Goal: Transaction & Acquisition: Purchase product/service

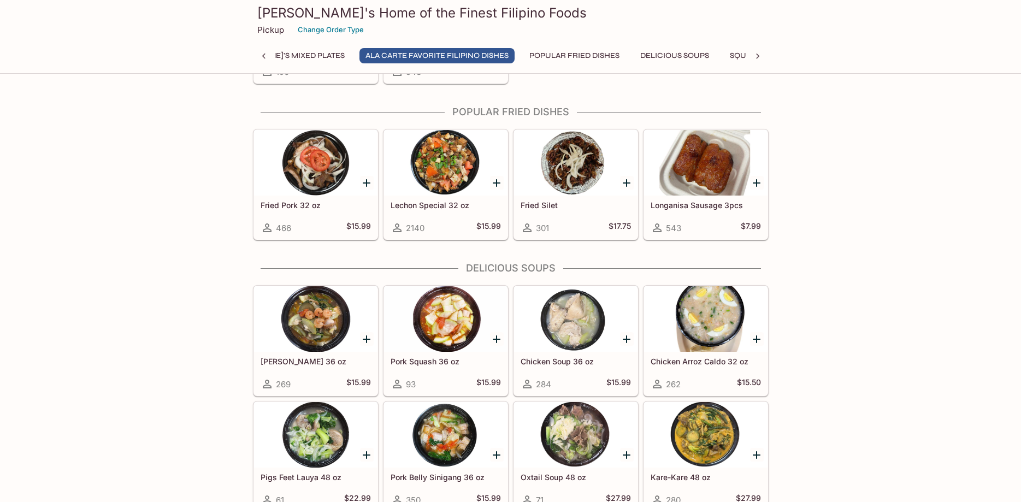
scroll to position [0, 460]
click at [624, 340] on icon "Add Chicken Soup 36 oz" at bounding box center [626, 339] width 8 height 8
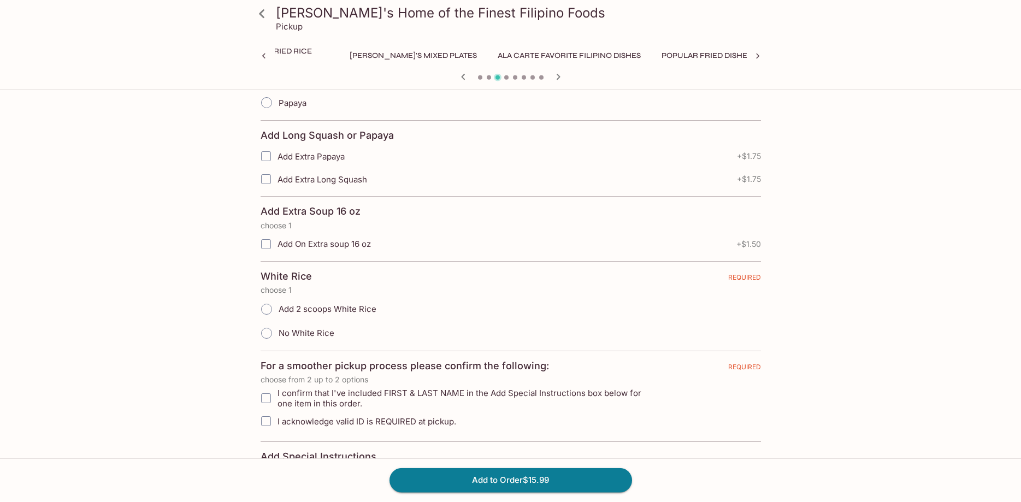
scroll to position [334, 0]
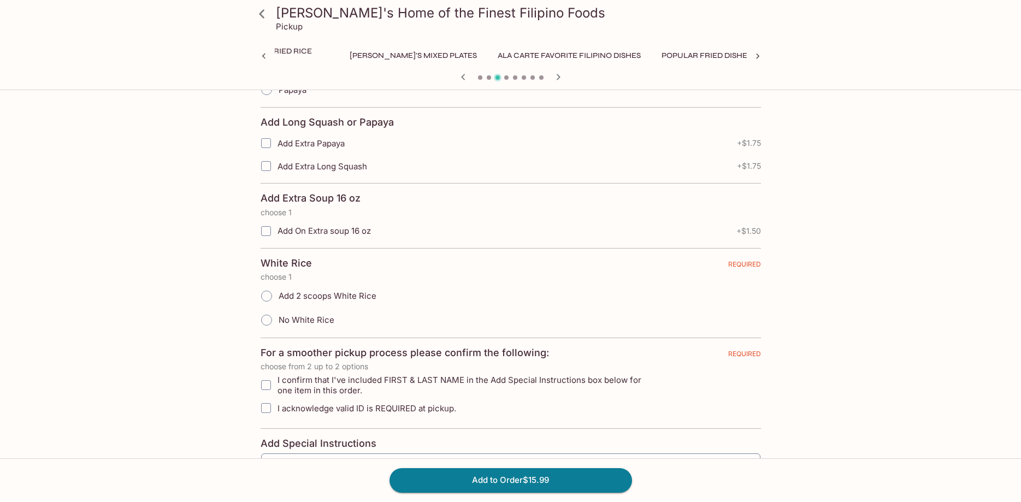
click at [265, 296] on input "Add 2 scoops White Rice" at bounding box center [266, 295] width 23 height 23
radio input "true"
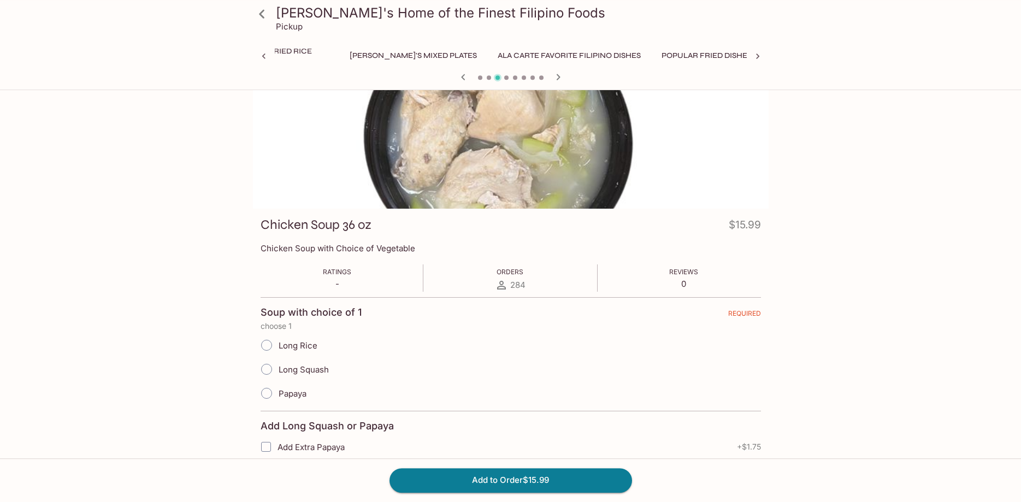
scroll to position [0, 0]
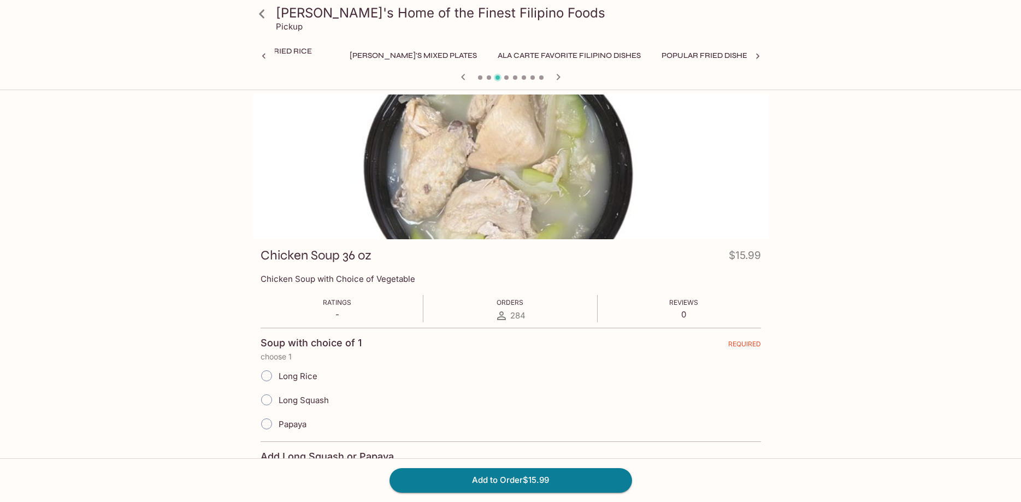
click at [300, 422] on span "Papaya" at bounding box center [292, 424] width 28 height 10
click at [278, 422] on input "Papaya" at bounding box center [266, 423] width 23 height 23
radio input "true"
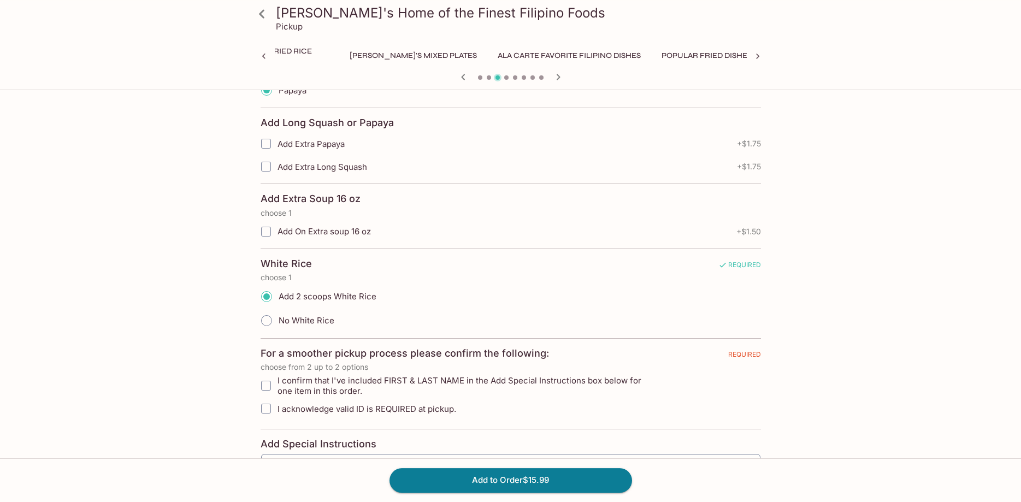
scroll to position [334, 0]
click at [268, 389] on input "I confirm that I've included FIRST & LAST NAME in the Add Special Instructions …" at bounding box center [266, 385] width 22 height 22
checkbox input "true"
click at [265, 411] on input "I acknowledge valid ID is REQUIRED at pickup." at bounding box center [266, 408] width 22 height 22
checkbox input "true"
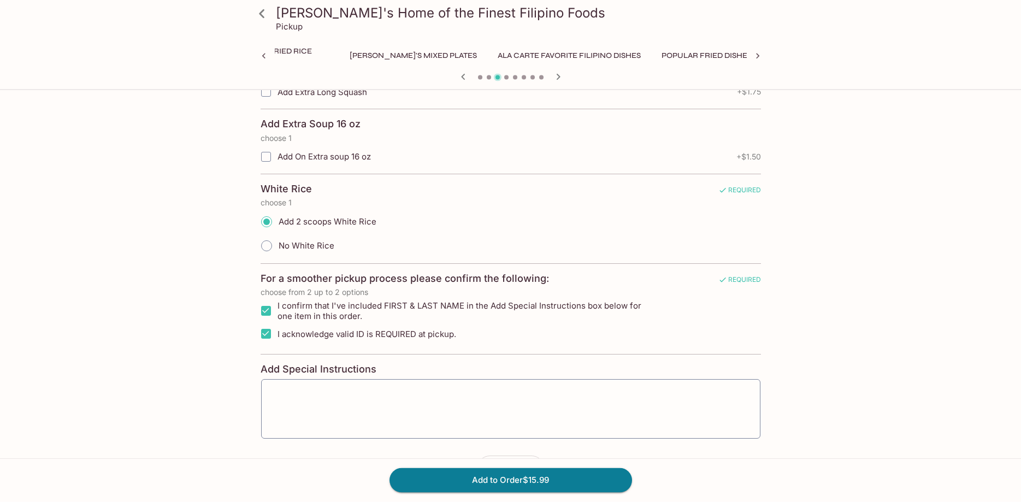
scroll to position [448, 0]
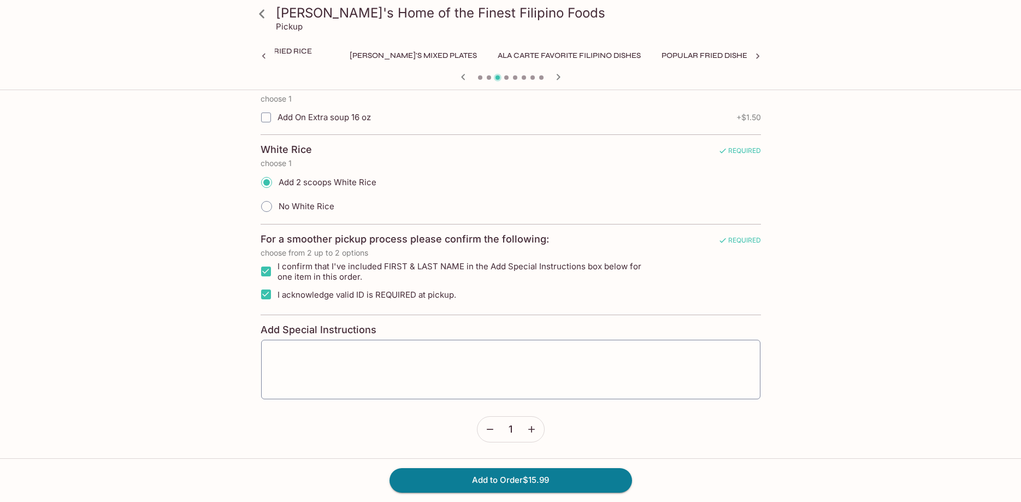
drag, startPoint x: 329, startPoint y: 364, endPoint x: 348, endPoint y: 358, distance: 19.5
click at [330, 363] on textarea at bounding box center [511, 369] width 484 height 41
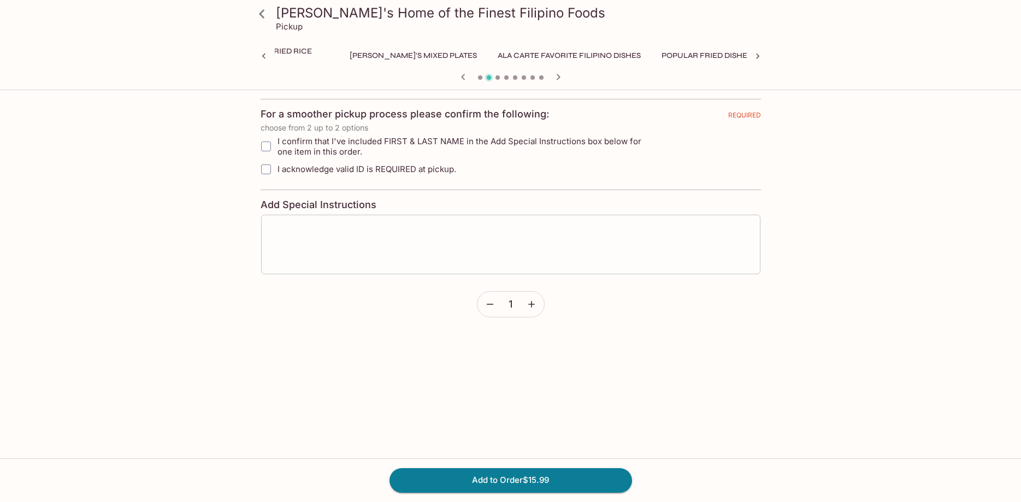
click at [313, 230] on textarea at bounding box center [511, 244] width 484 height 41
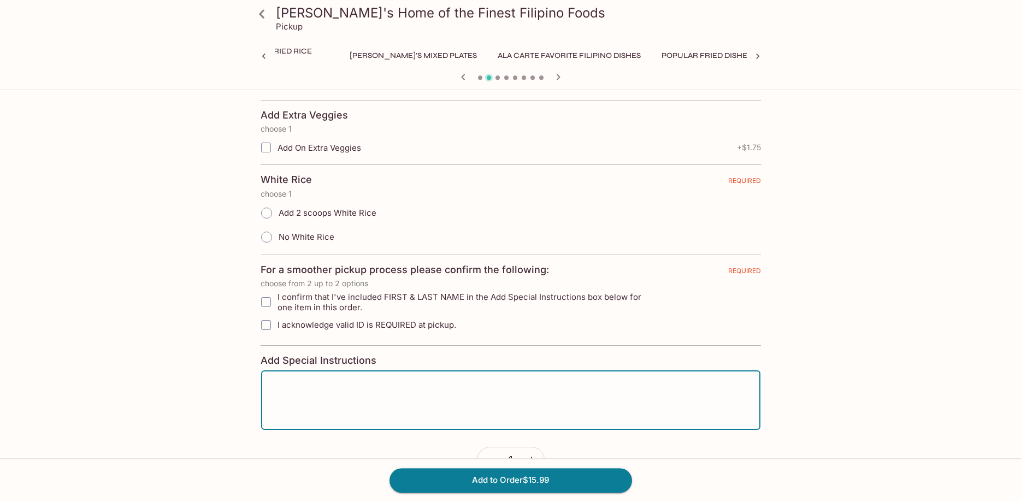
scroll to position [281, 0]
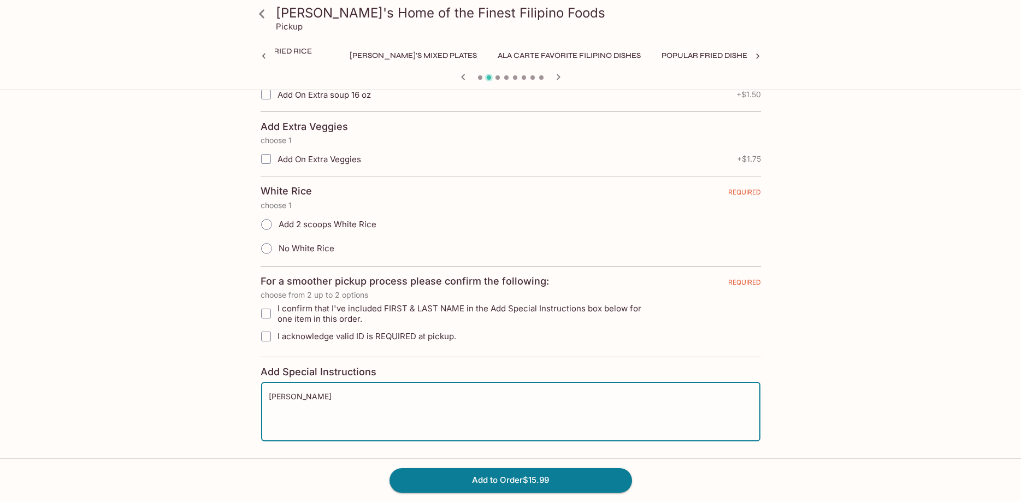
type textarea "[PERSON_NAME]"
click at [267, 313] on input "I confirm that I've included FIRST & LAST NAME in the Add Special Instructions …" at bounding box center [266, 313] width 22 height 22
checkbox input "true"
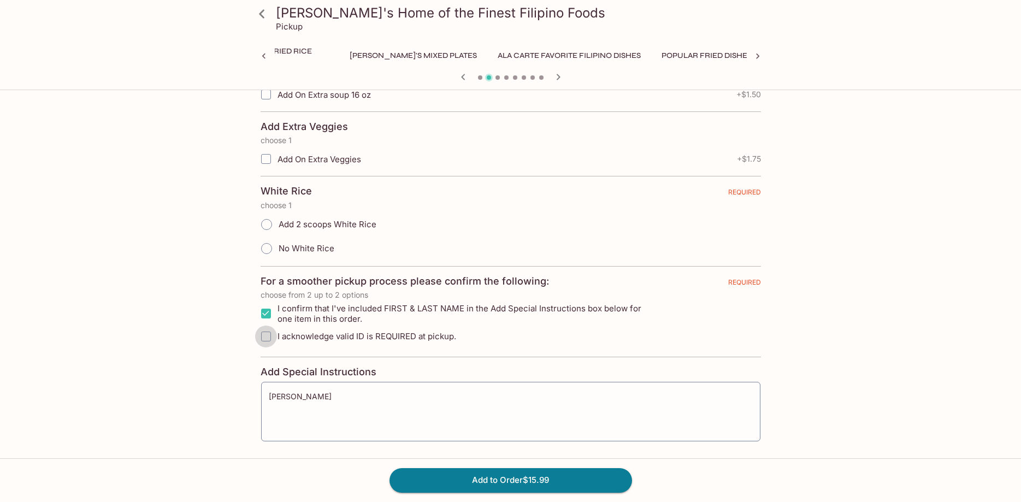
click at [269, 340] on input "I acknowledge valid ID is REQUIRED at pickup." at bounding box center [266, 336] width 22 height 22
checkbox input "true"
click at [339, 228] on span "Add 2 scoops White Rice" at bounding box center [327, 224] width 98 height 10
click at [278, 228] on input "Add 2 scoops White Rice" at bounding box center [266, 224] width 23 height 23
radio input "true"
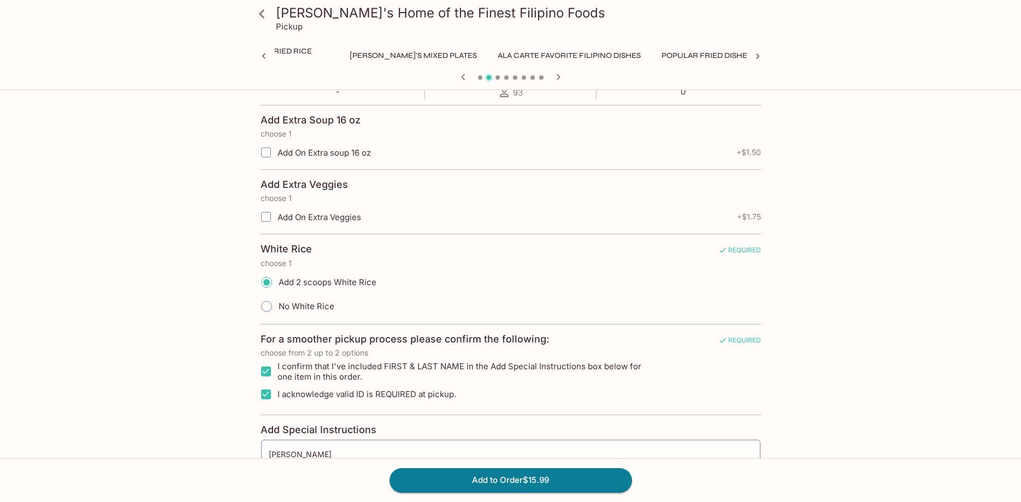
scroll to position [0, 0]
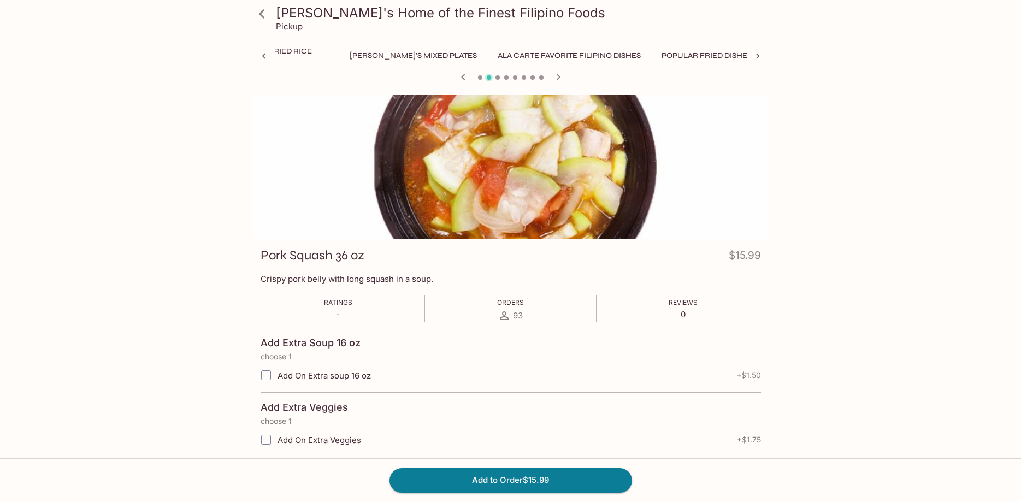
click at [260, 13] on icon at bounding box center [261, 13] width 5 height 9
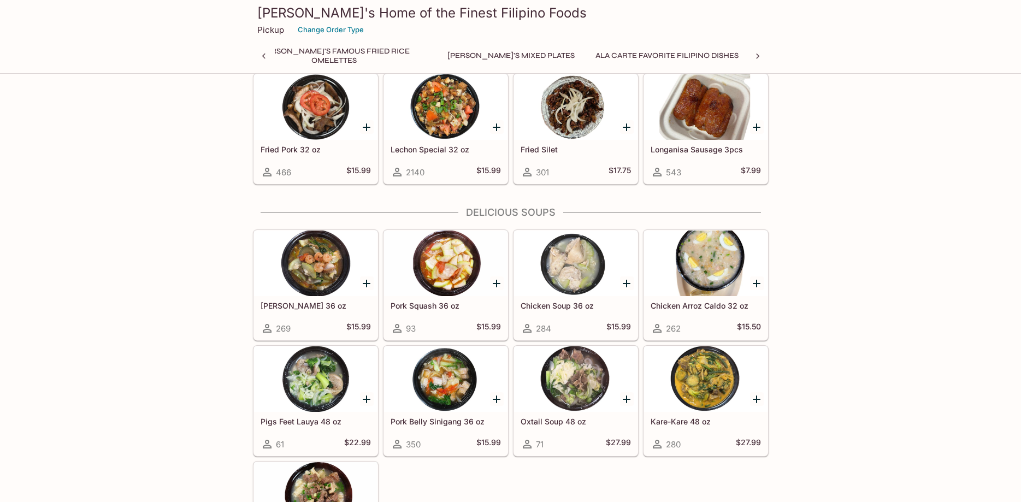
scroll to position [0, 258]
click at [587, 278] on div at bounding box center [575, 263] width 123 height 66
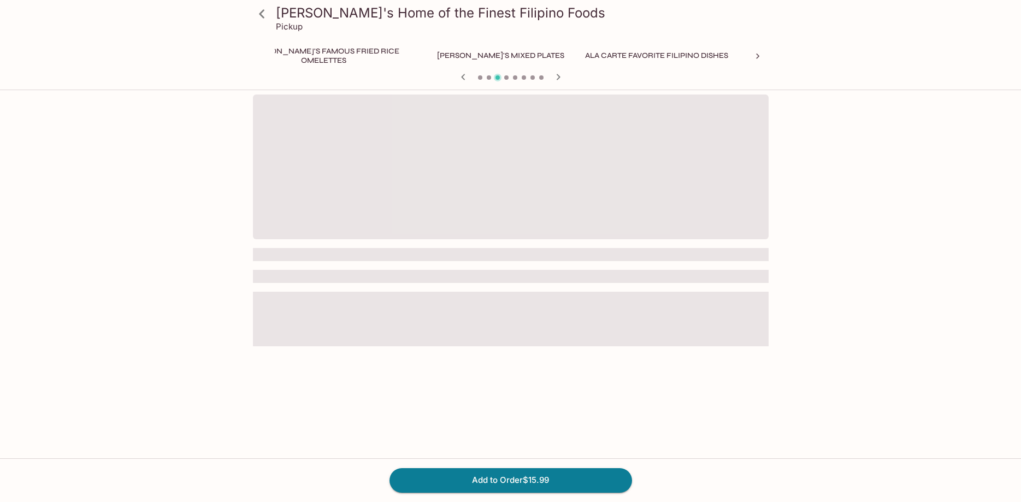
scroll to position [0, 348]
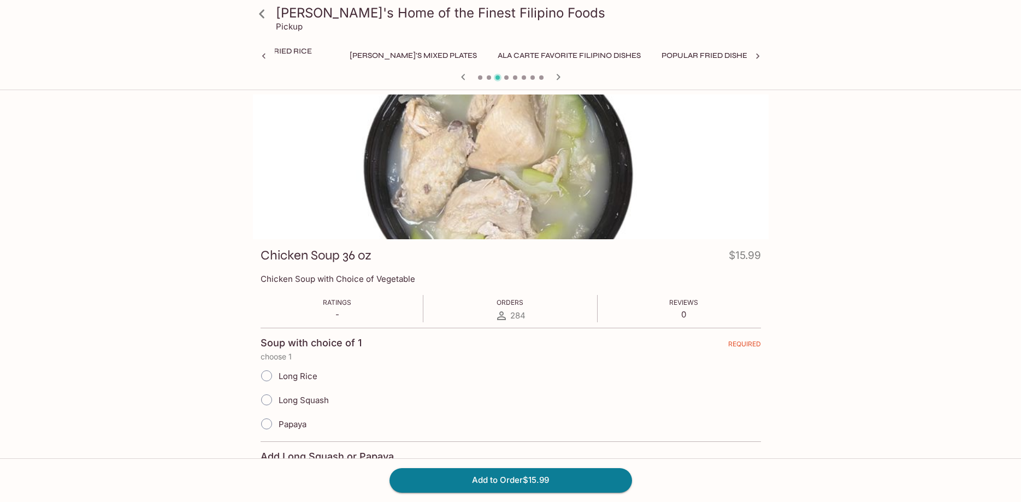
click at [279, 425] on span "Papaya" at bounding box center [292, 424] width 28 height 10
click at [278, 425] on input "Papaya" at bounding box center [266, 423] width 23 height 23
radio input "true"
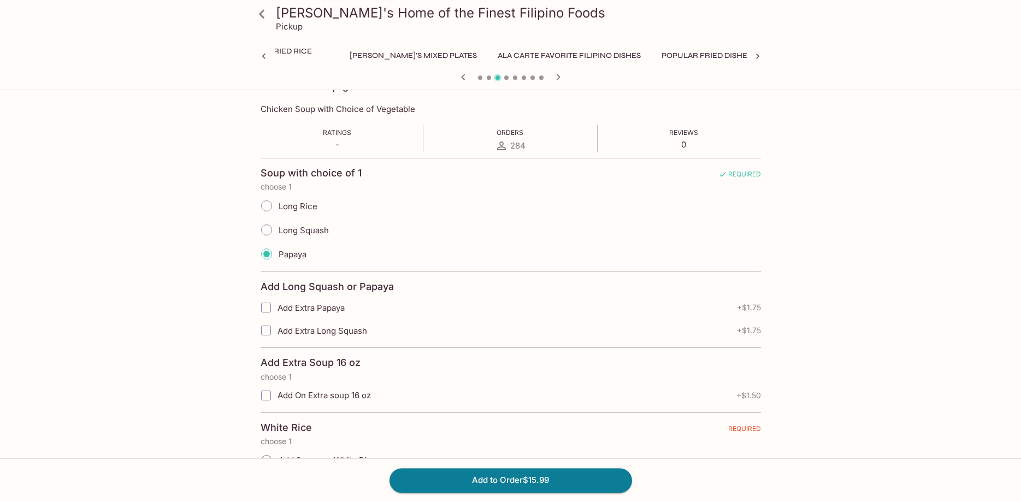
scroll to position [223, 0]
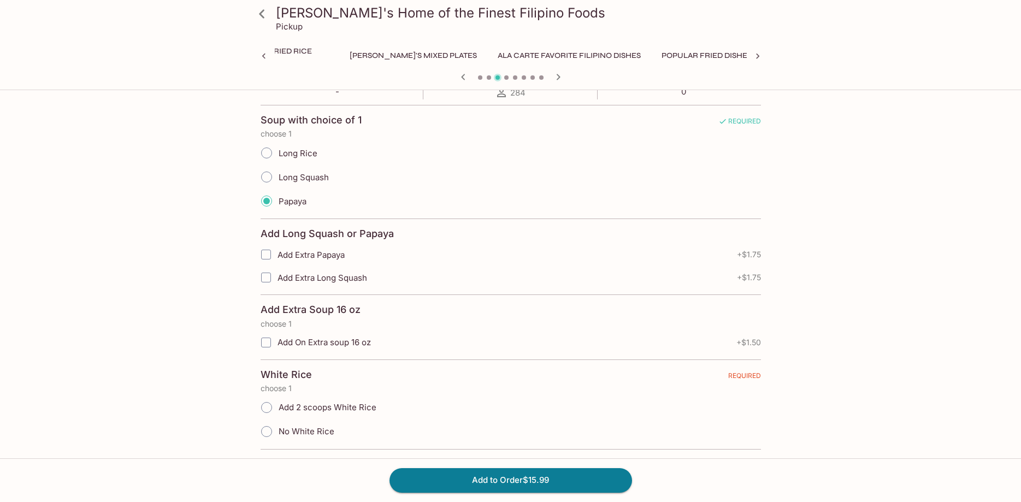
click at [338, 405] on span "Add 2 scoops White Rice" at bounding box center [327, 407] width 98 height 10
click at [278, 405] on input "Add 2 scoops White Rice" at bounding box center [266, 407] width 23 height 23
radio input "true"
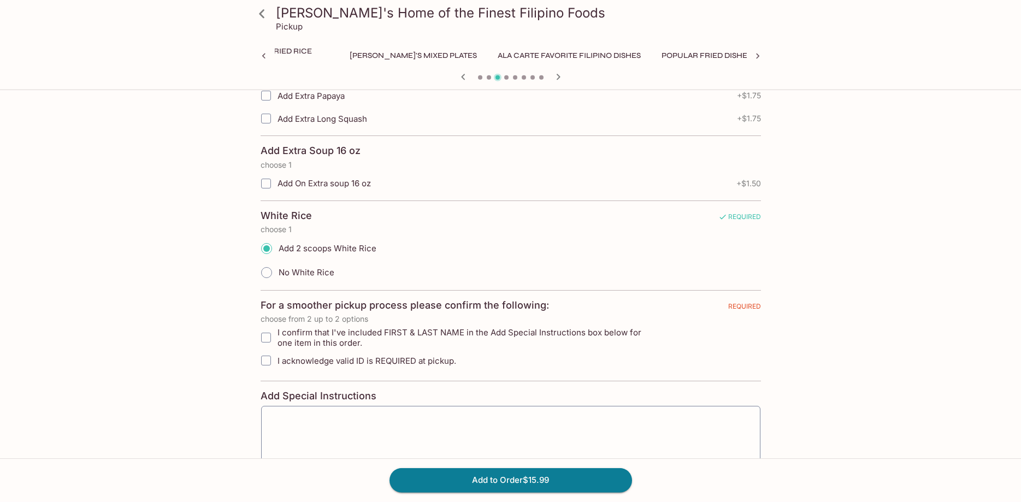
scroll to position [390, 0]
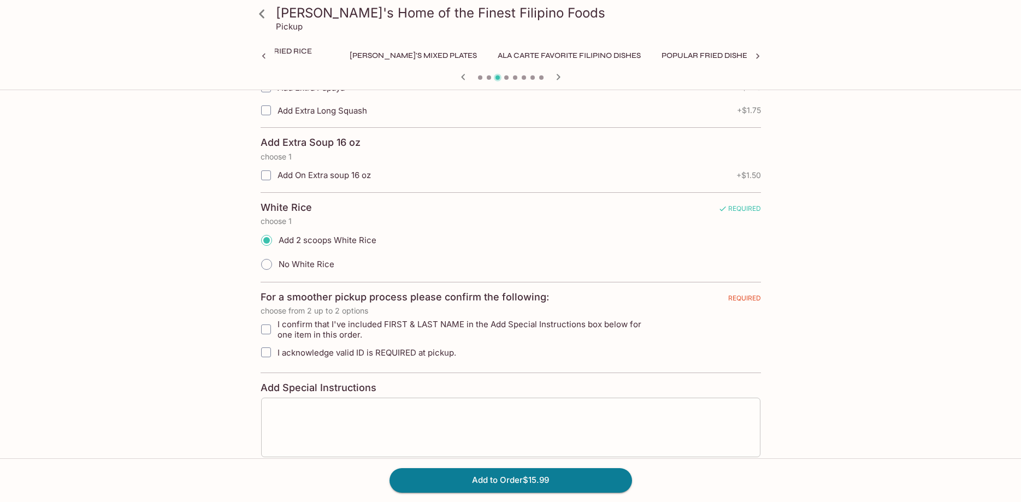
click at [284, 410] on textarea at bounding box center [511, 427] width 484 height 41
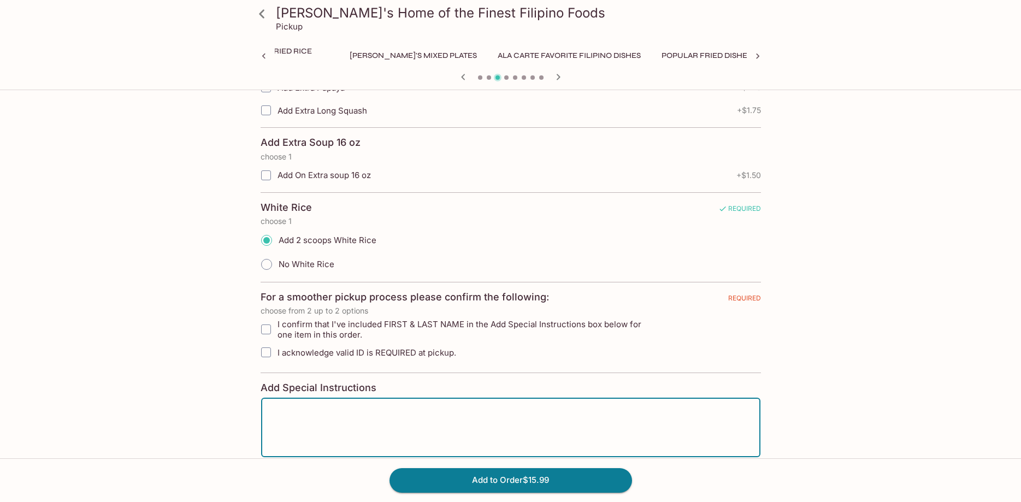
click at [260, 330] on input "I confirm that I've included FIRST & LAST NAME in the Add Special Instructions …" at bounding box center [266, 329] width 22 height 22
checkbox input "true"
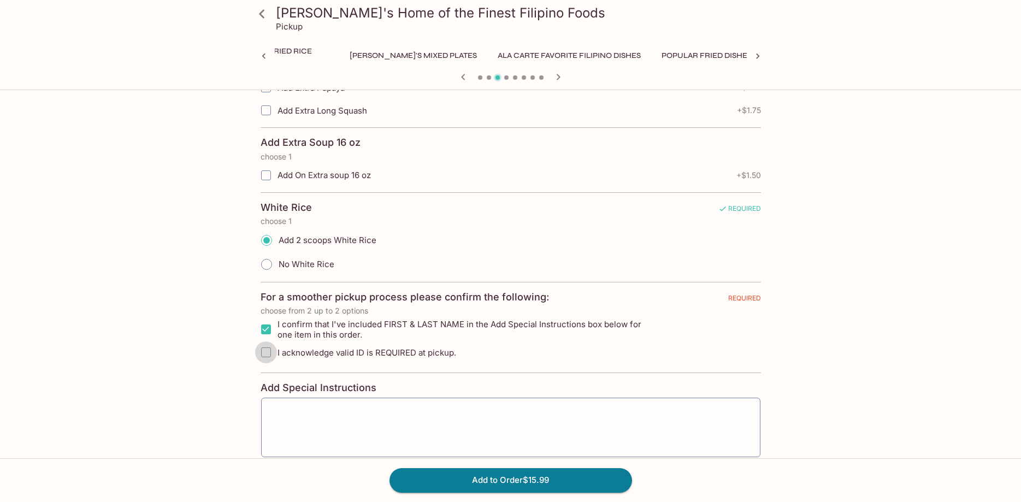
click at [265, 352] on input "I acknowledge valid ID is REQUIRED at pickup." at bounding box center [266, 352] width 22 height 22
checkbox input "true"
click at [310, 417] on textarea at bounding box center [511, 427] width 484 height 41
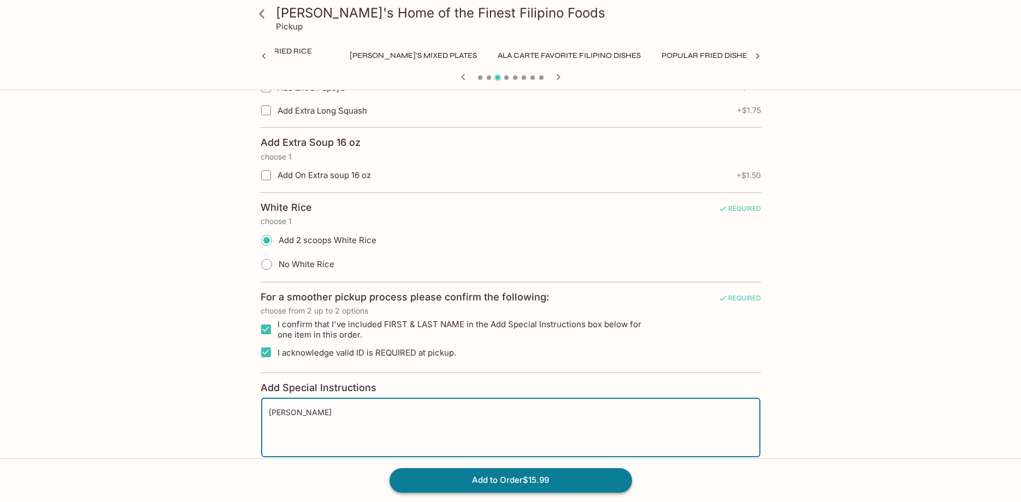
type textarea "[PERSON_NAME]"
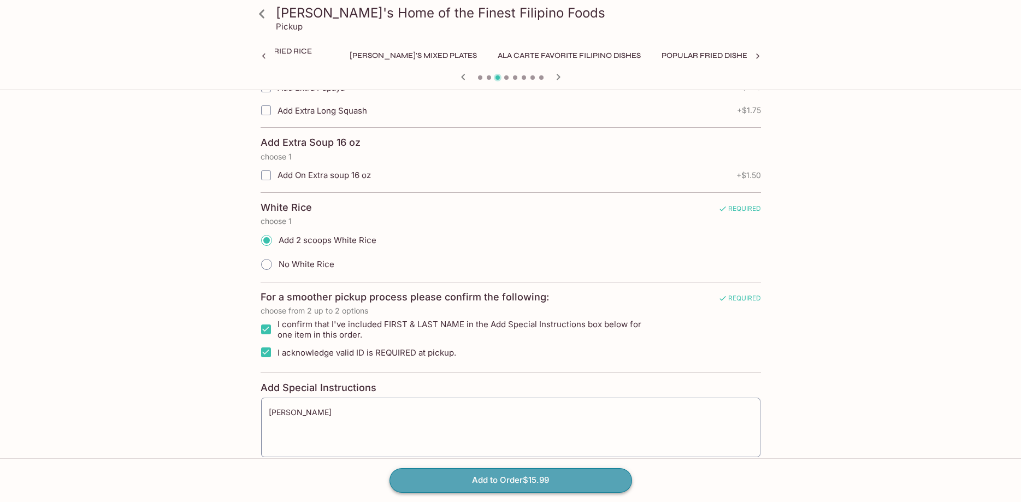
click at [487, 477] on button "Add to Order $15.99" at bounding box center [510, 480] width 242 height 24
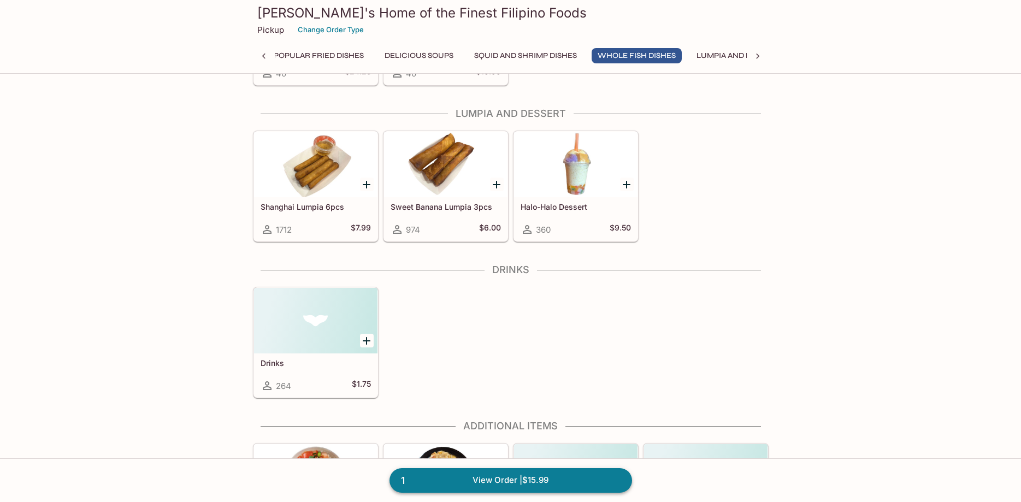
click at [484, 478] on link "1 View Order | $15.99" at bounding box center [510, 480] width 242 height 24
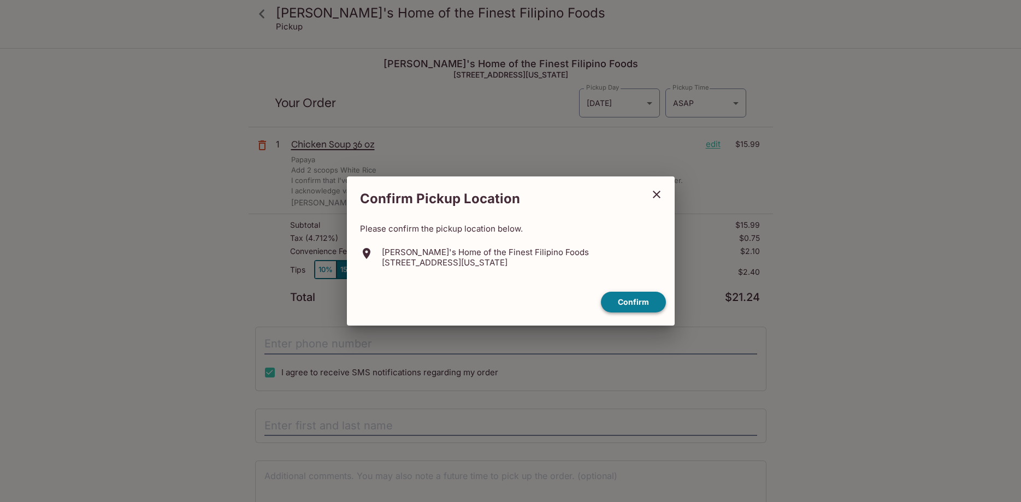
click at [624, 296] on button "Confirm" at bounding box center [633, 302] width 65 height 21
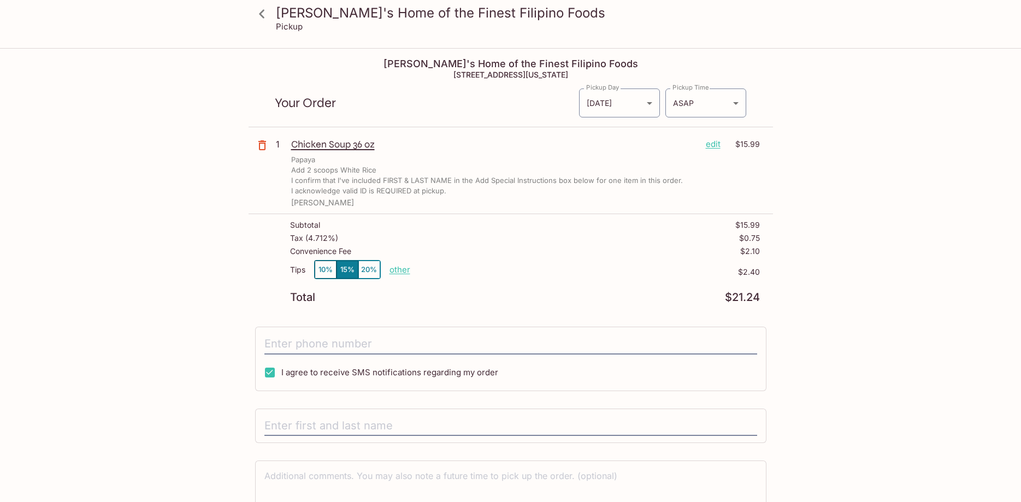
click at [323, 270] on button "10%" at bounding box center [326, 269] width 22 height 18
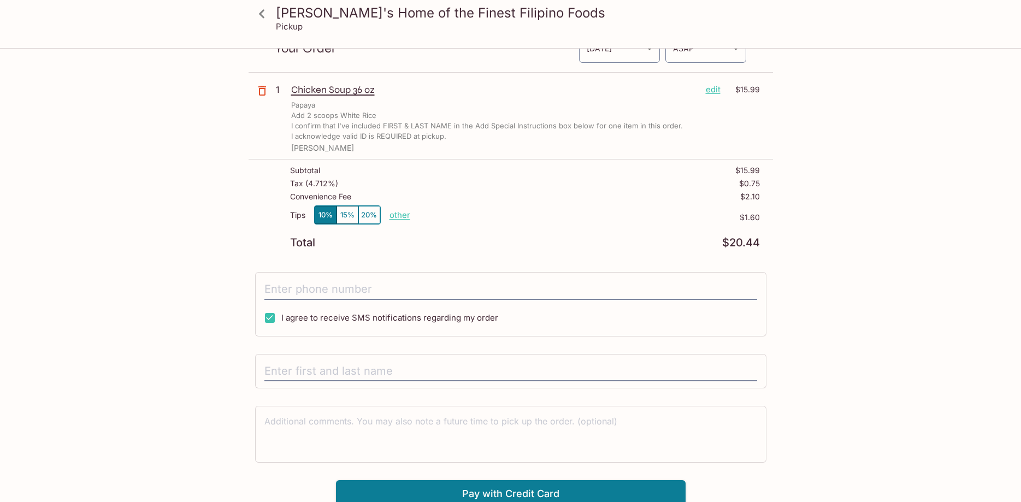
scroll to position [56, 0]
click at [396, 292] on input "tel" at bounding box center [510, 288] width 493 height 21
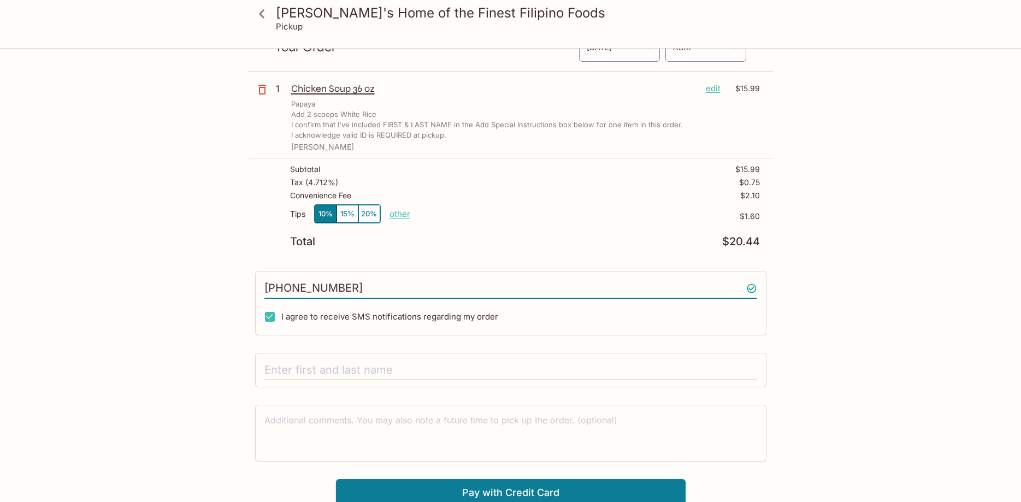
type input "[PHONE_NUMBER]"
click at [446, 363] on input "text" at bounding box center [510, 370] width 493 height 21
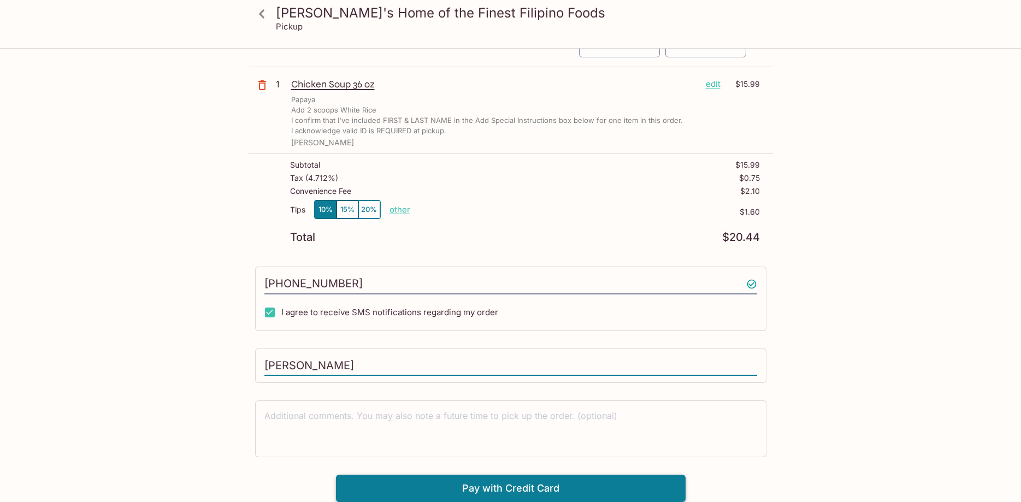
type input "[PERSON_NAME]"
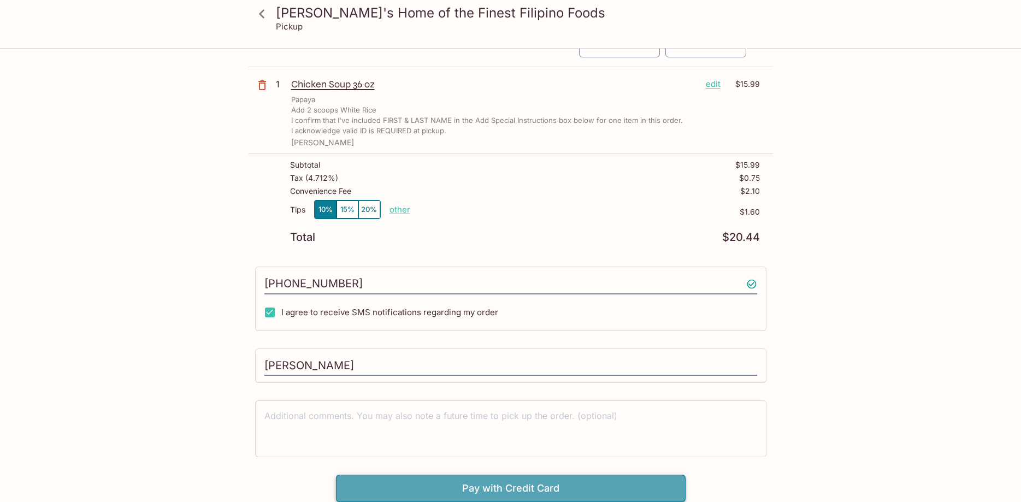
click at [568, 493] on button "Pay with Credit Card" at bounding box center [510, 487] width 349 height 27
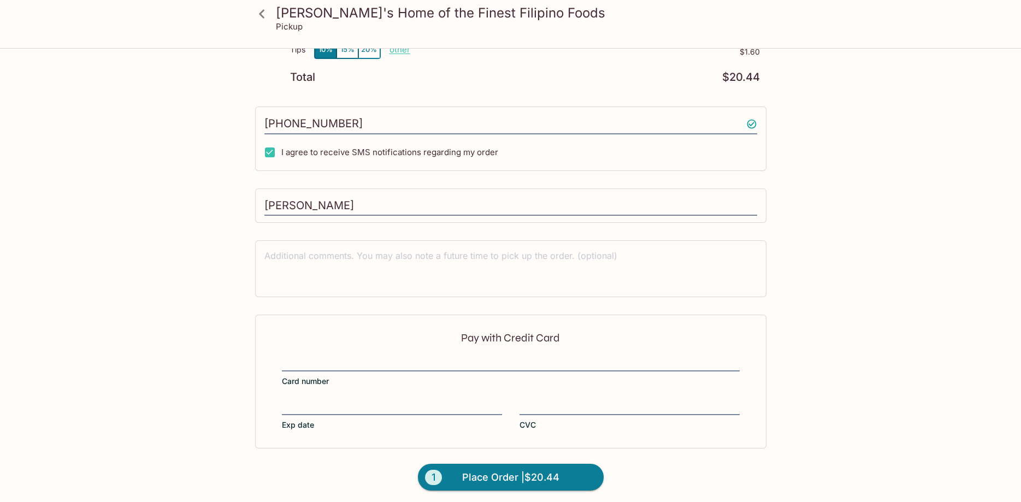
scroll to position [224, 0]
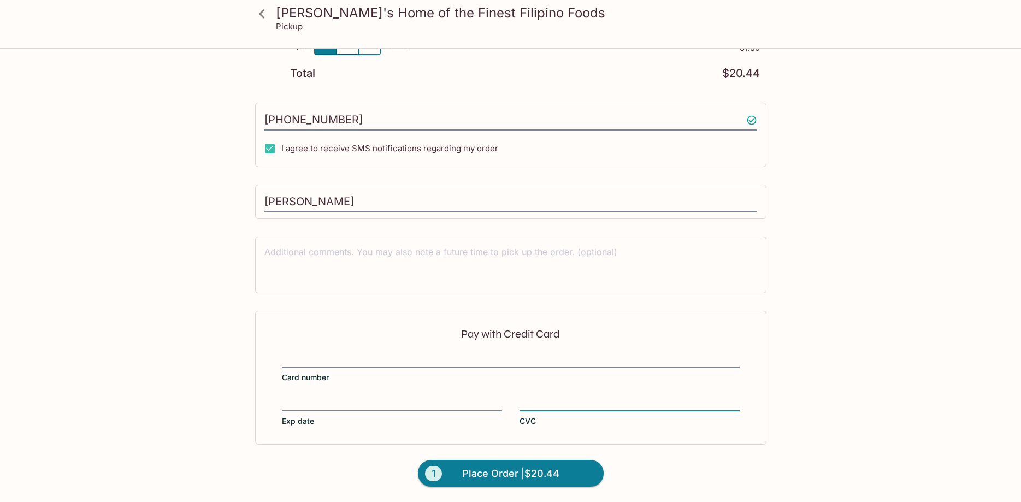
click at [691, 455] on form "Pay with Credit Card Card number Exp date CVC 1 Place Order | $20.44" at bounding box center [510, 406] width 524 height 191
click at [518, 471] on span "Place Order | $20.44" at bounding box center [510, 473] width 97 height 17
